Goal: Information Seeking & Learning: Check status

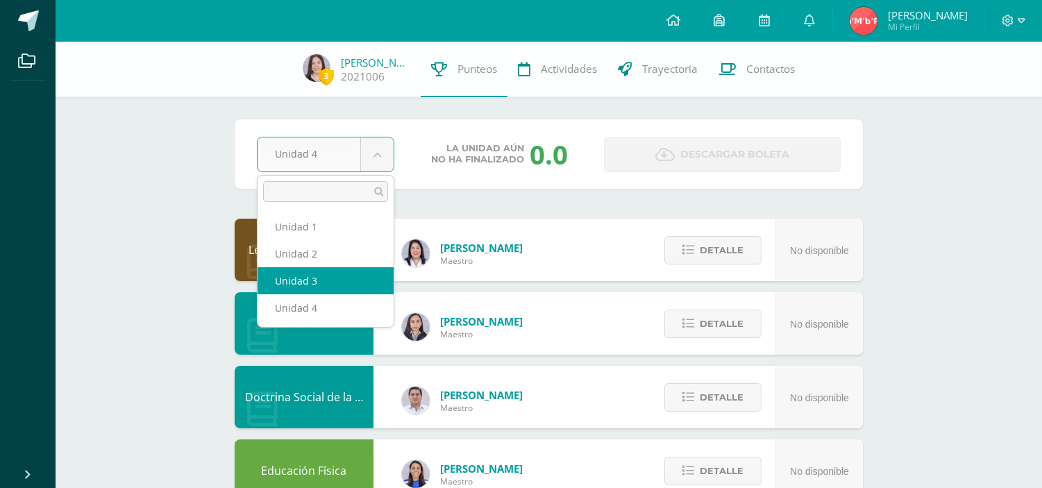
select select "Unidad 3"
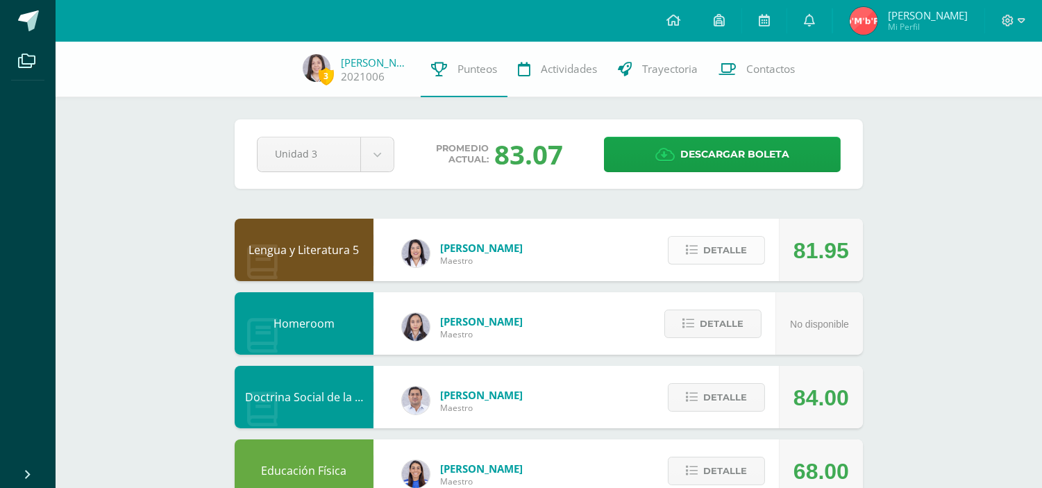
click at [730, 257] on span "Detalle" at bounding box center [725, 250] width 44 height 26
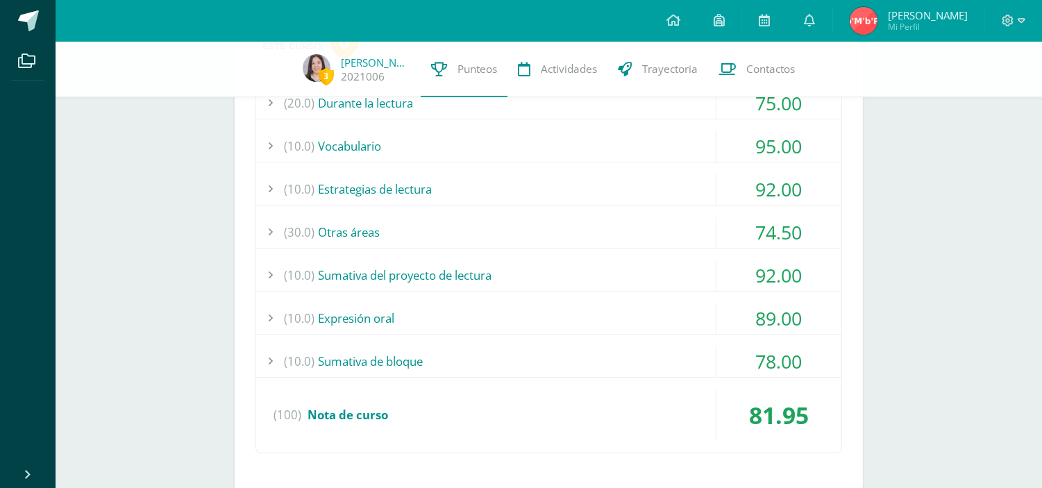
scroll to position [273, 0]
click at [459, 233] on div "(30.0) Otras áreas" at bounding box center [548, 231] width 585 height 31
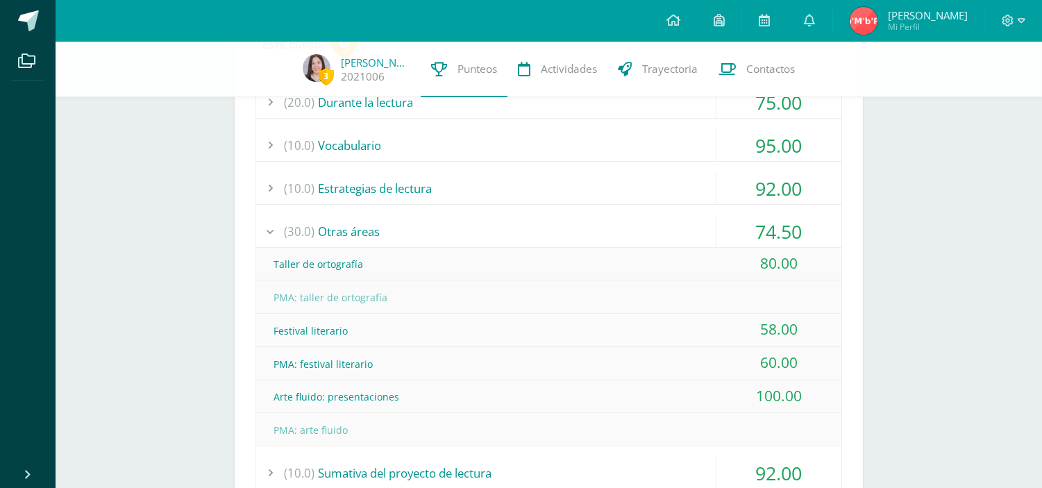
click at [459, 233] on div "(30.0) Otras áreas" at bounding box center [548, 231] width 585 height 31
